Goal: Check status: Check status

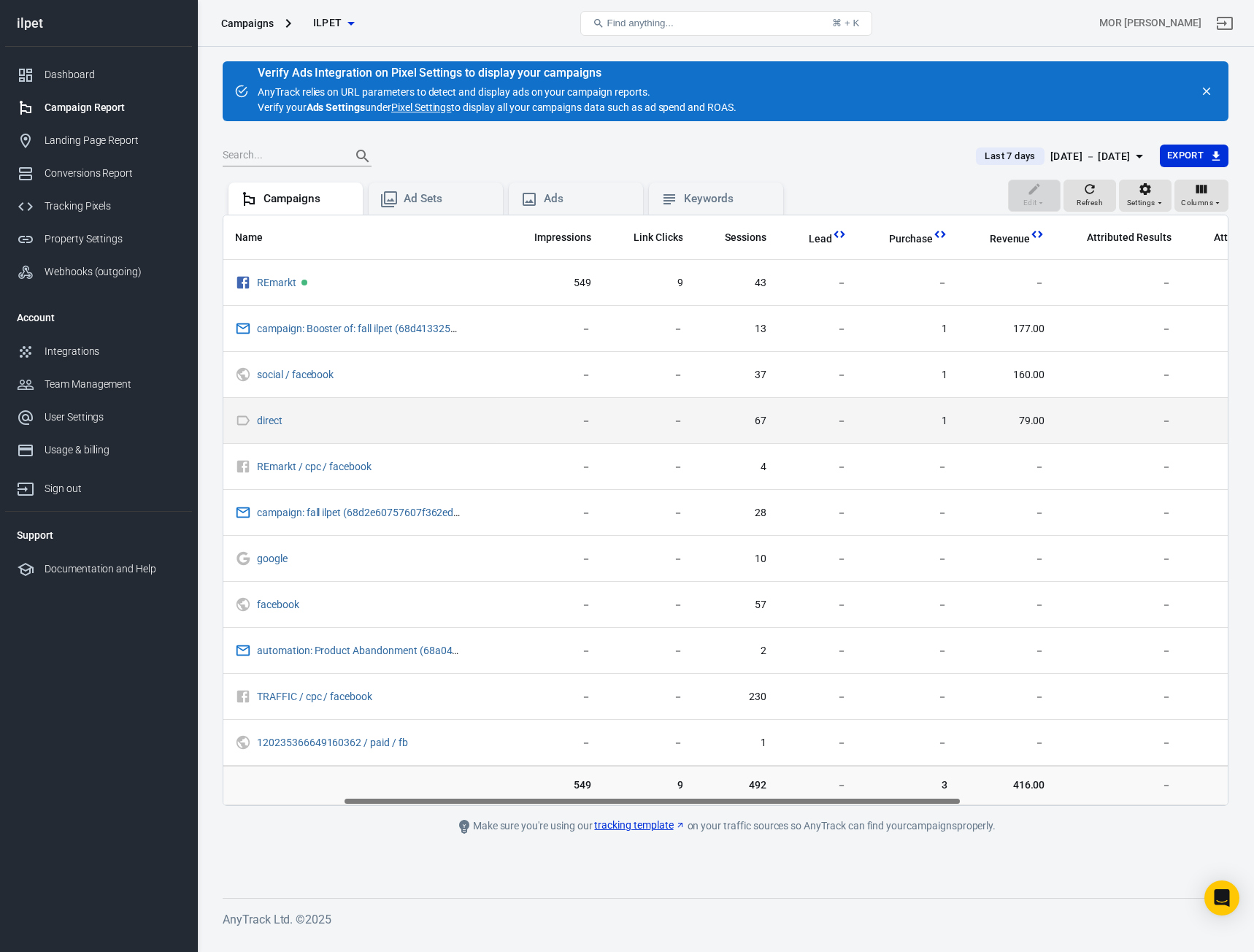
scroll to position [0, 219]
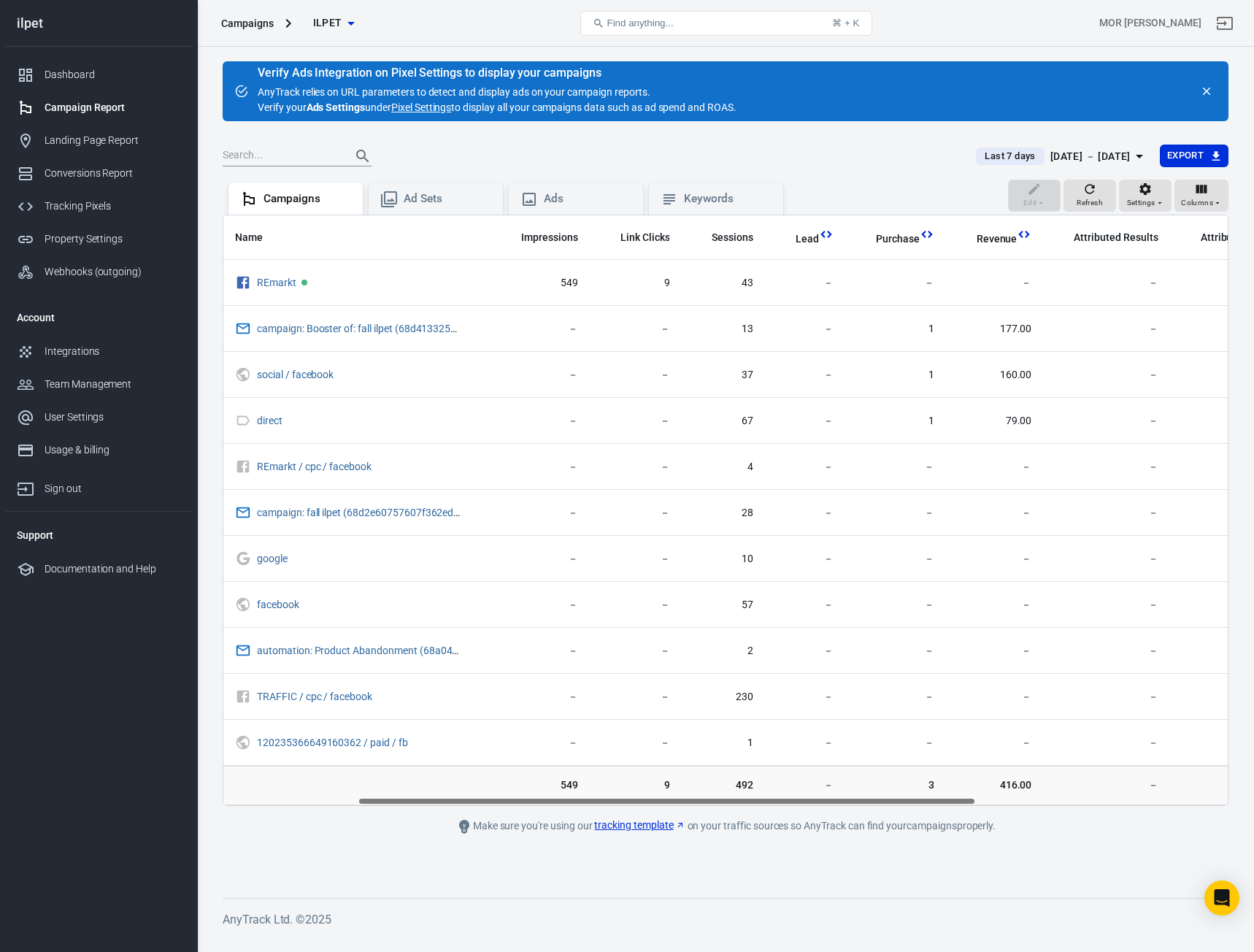
click at [1073, 158] on div "[DATE] － [DATE]" at bounding box center [1091, 156] width 80 height 18
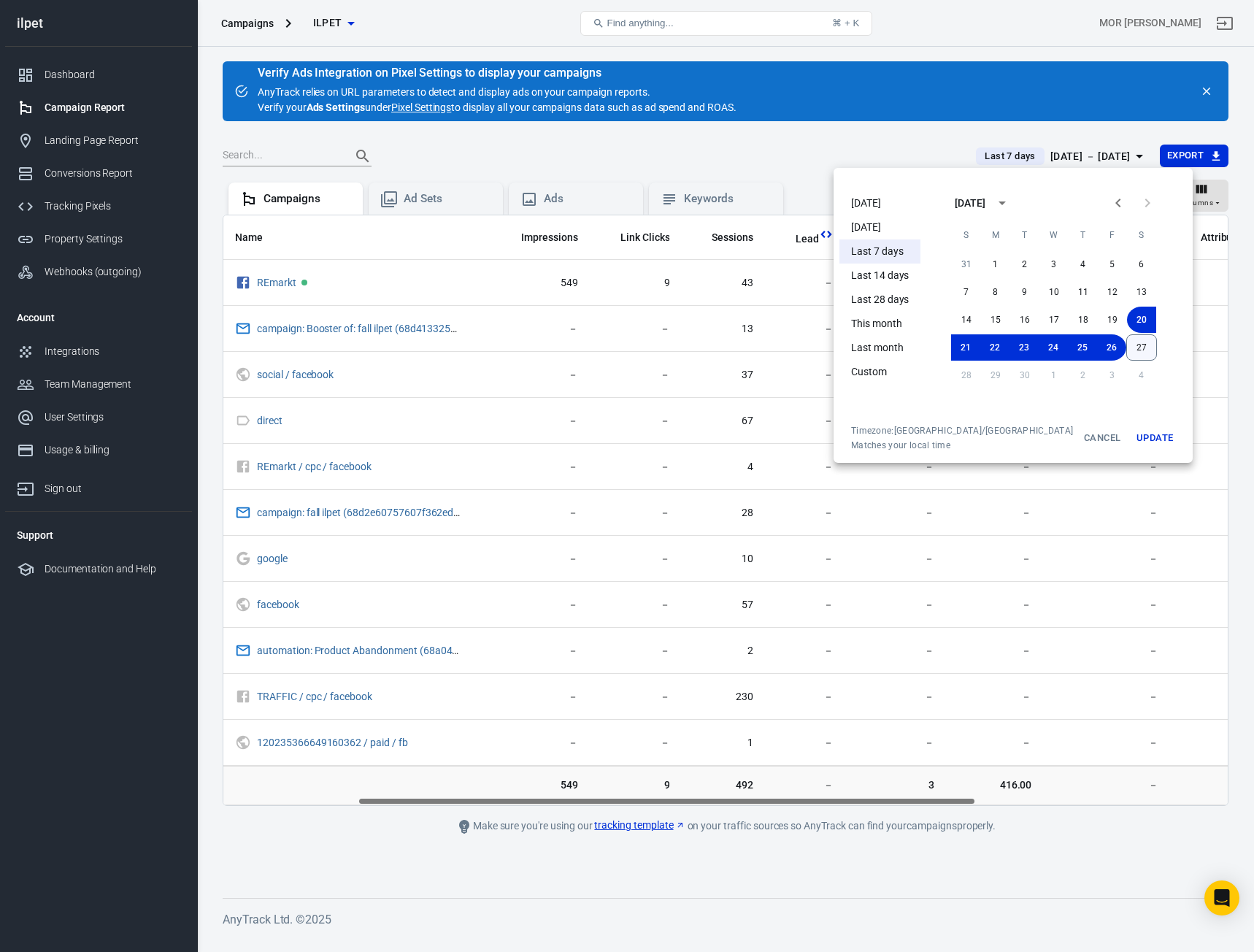
click at [1126, 345] on button "27" at bounding box center [1141, 348] width 31 height 26
click at [1128, 349] on button "27" at bounding box center [1141, 348] width 29 height 26
click at [1132, 438] on button "Update" at bounding box center [1155, 437] width 47 height 26
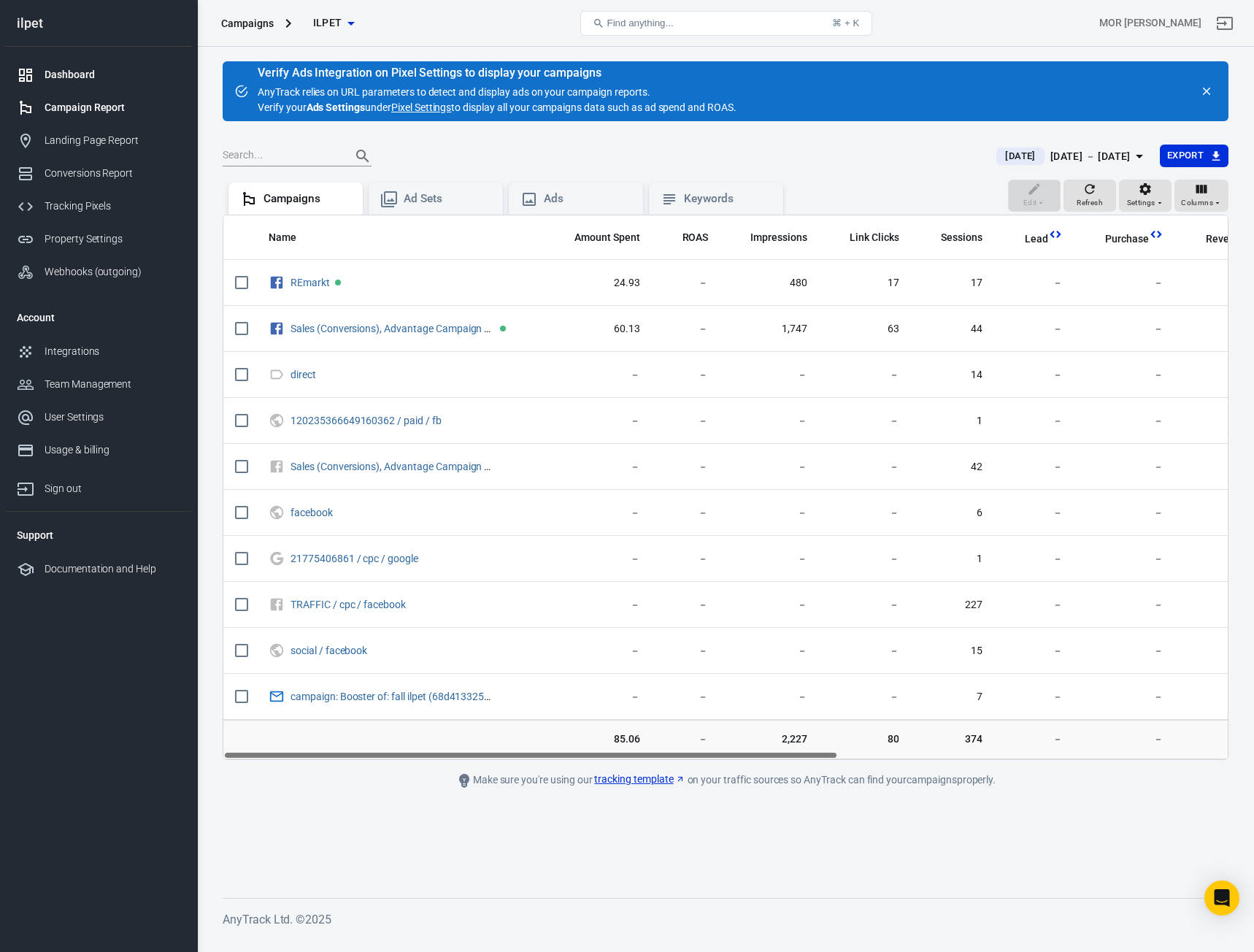
click at [97, 76] on div "Dashboard" at bounding box center [113, 75] width 136 height 15
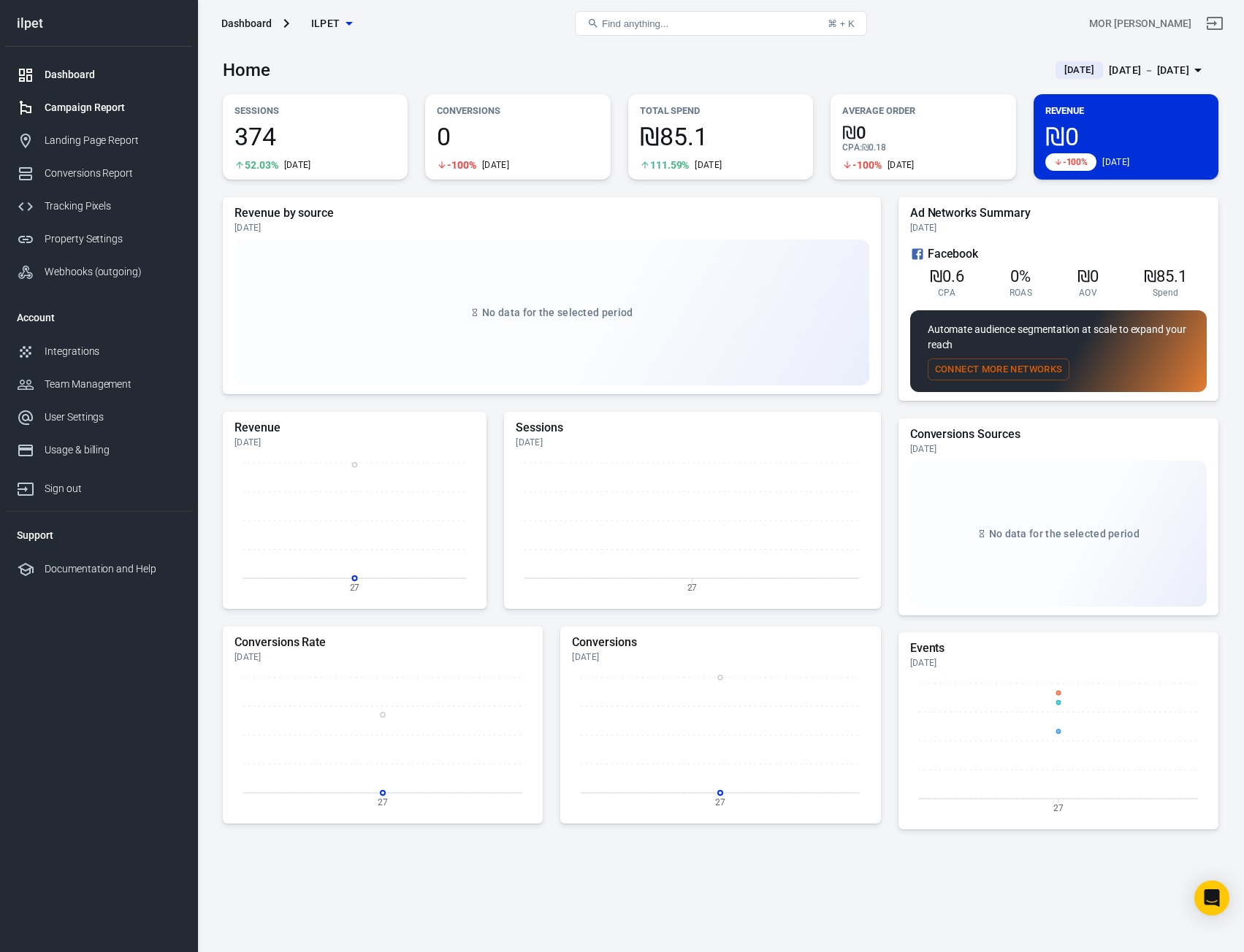
click at [91, 111] on div "Campaign Report" at bounding box center [113, 107] width 136 height 15
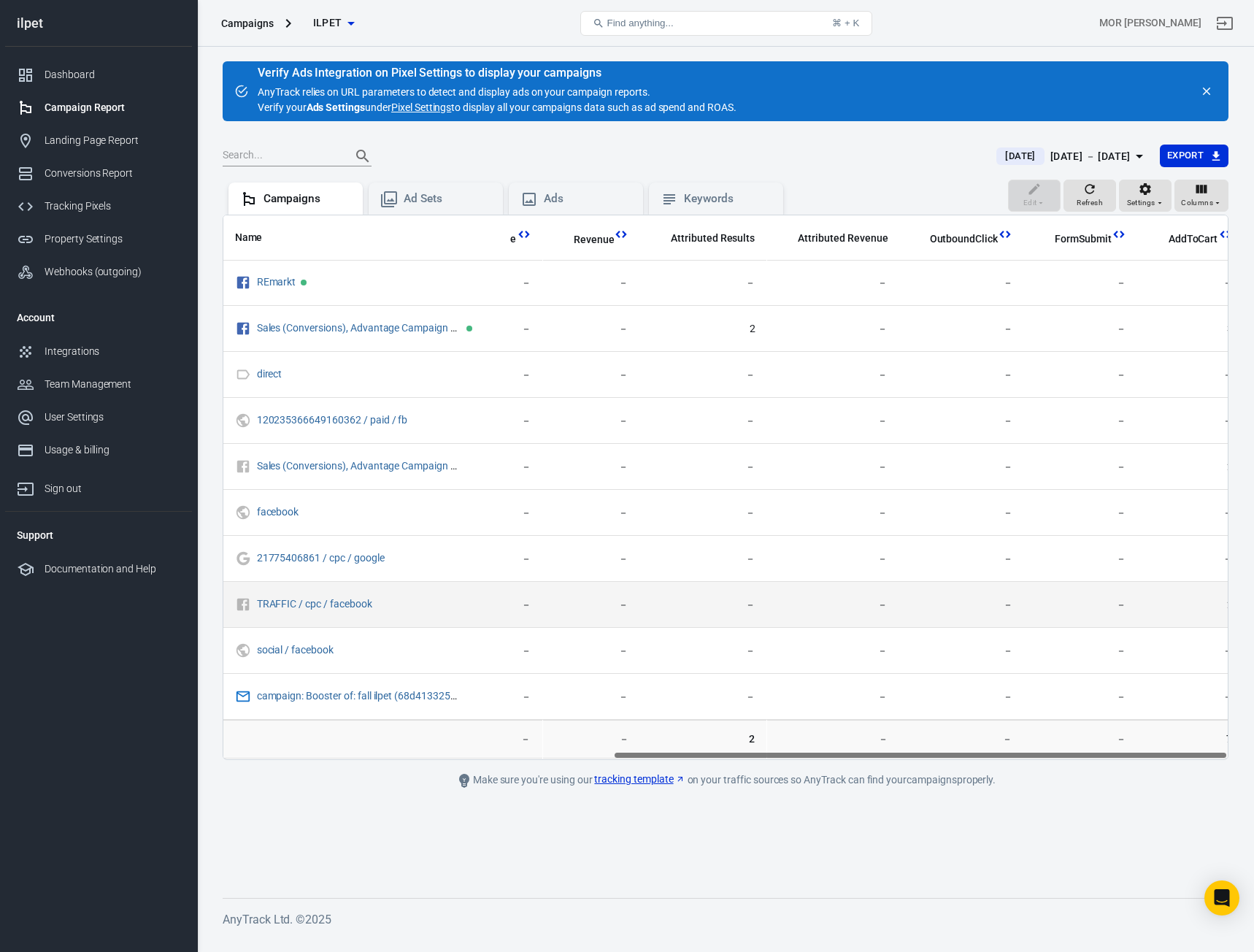
scroll to position [0, 637]
